Goal: Transaction & Acquisition: Purchase product/service

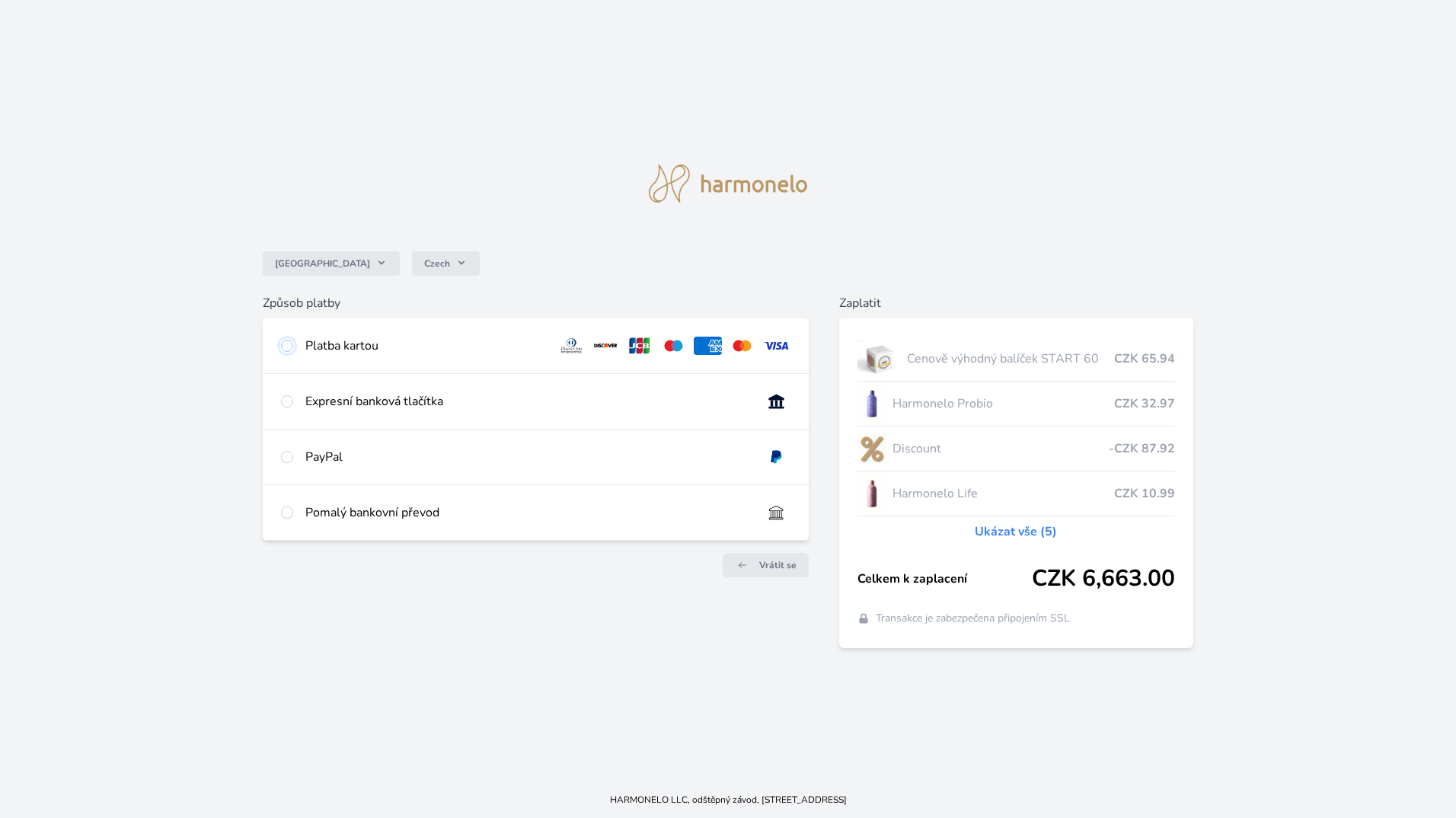
click at [288, 342] on input "radio" at bounding box center [287, 346] width 12 height 12
radio input "true"
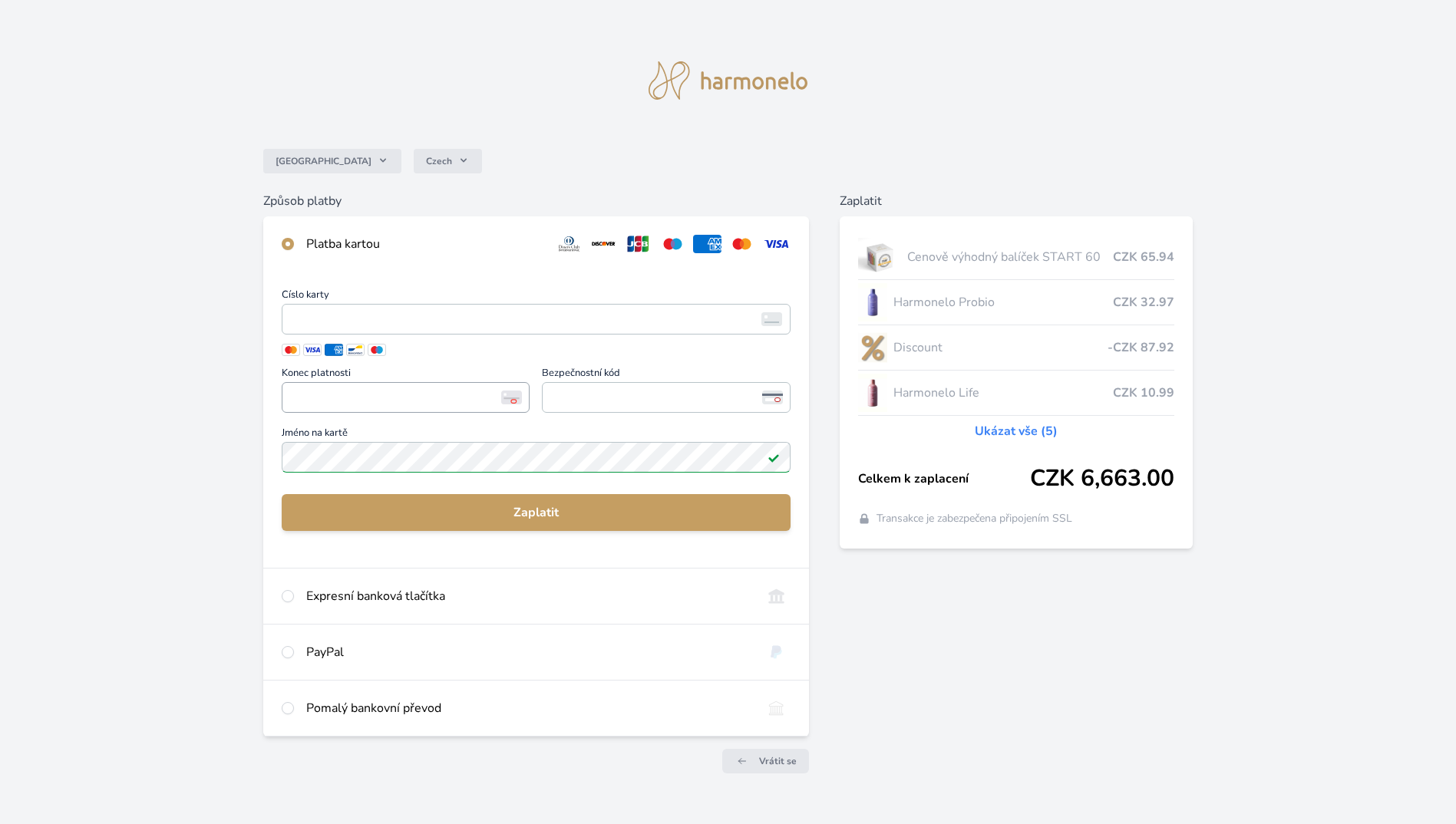
click at [379, 412] on span "<p>Your browser does not support iframes.</p>" at bounding box center [406, 398] width 248 height 31
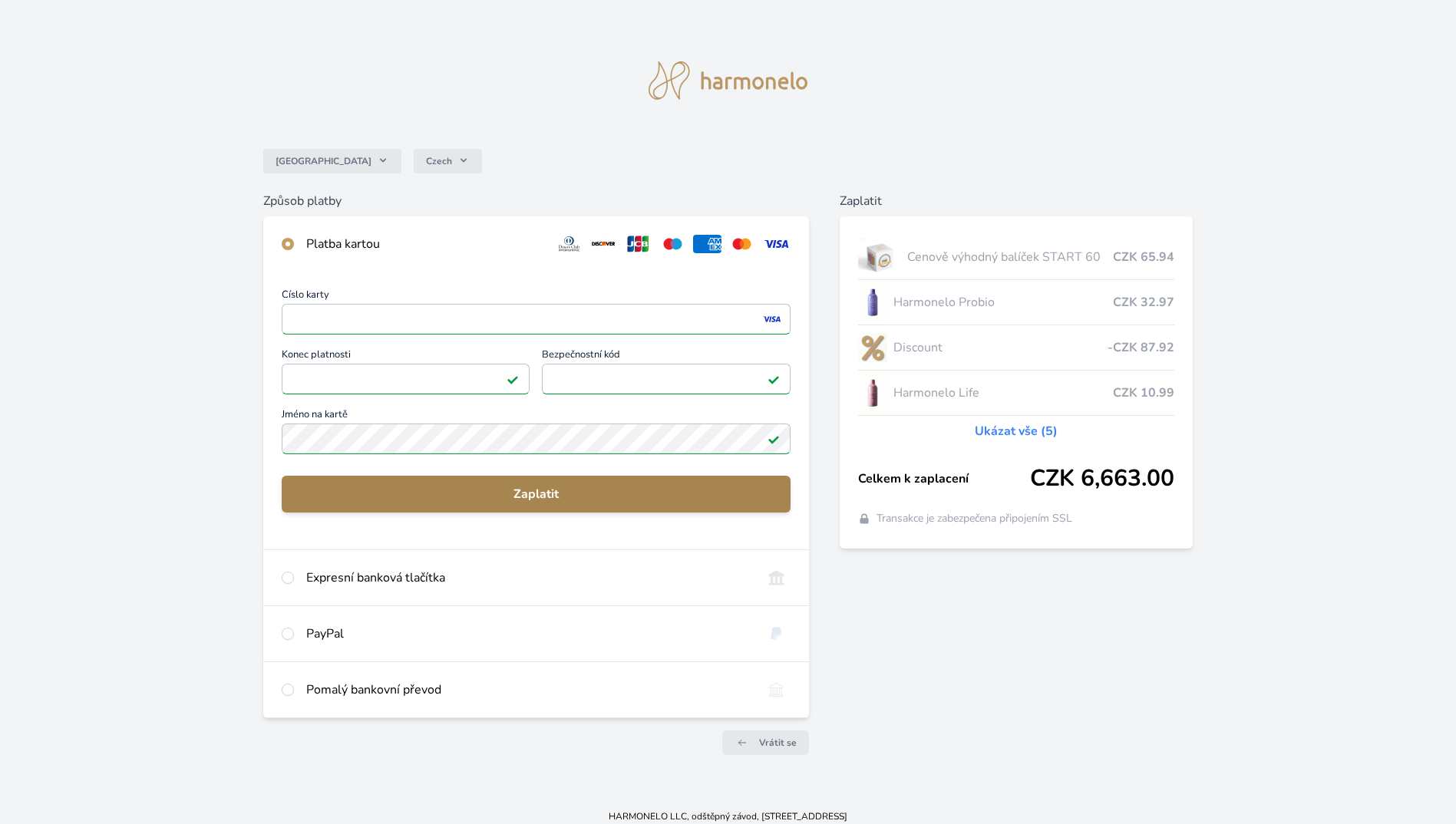
click at [616, 495] on span "Zaplatit" at bounding box center [536, 494] width 484 height 19
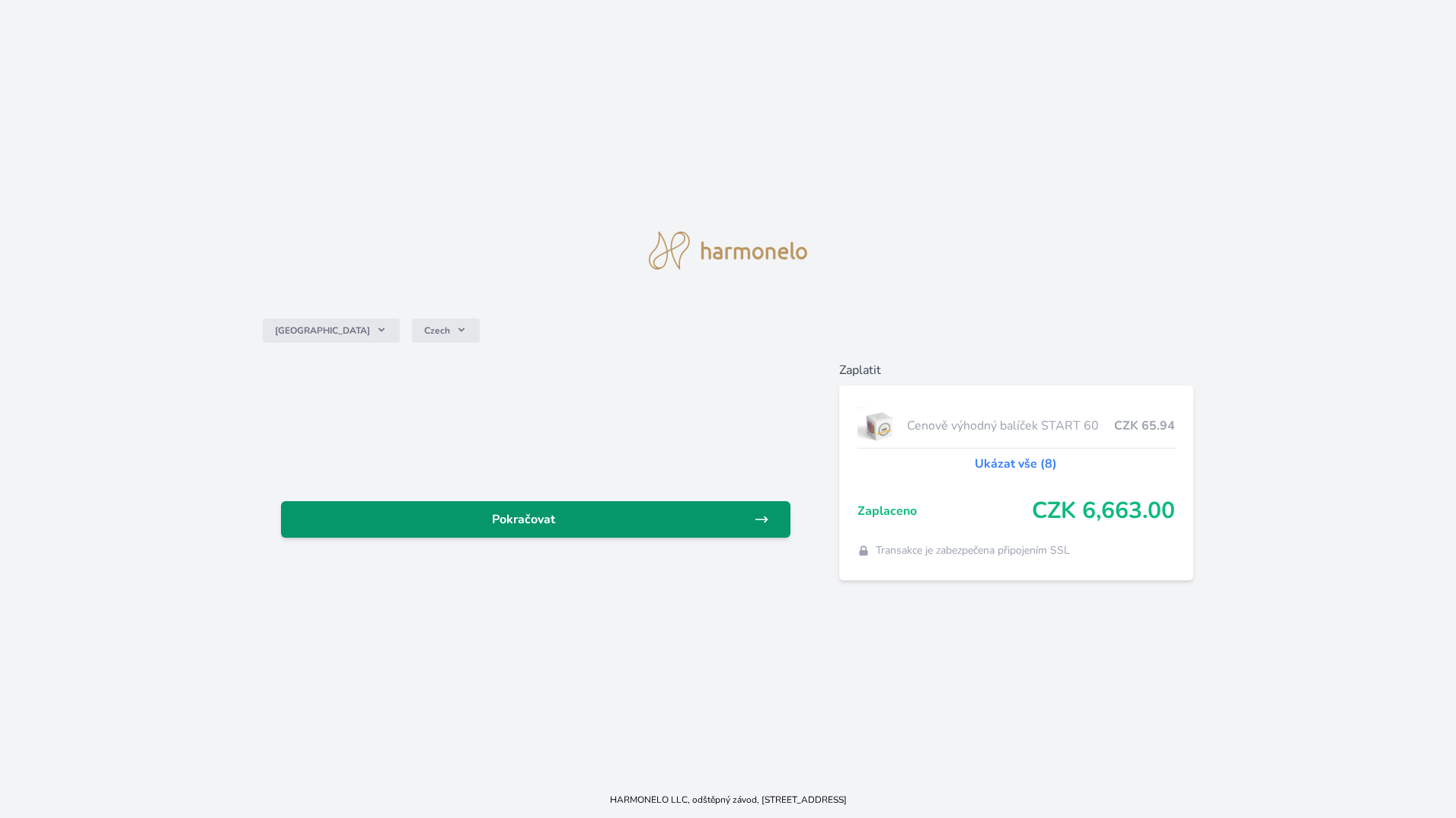
click at [575, 519] on span "Pokračovat" at bounding box center [524, 520] width 461 height 18
